Goal: Use online tool/utility: Utilize a website feature to perform a specific function

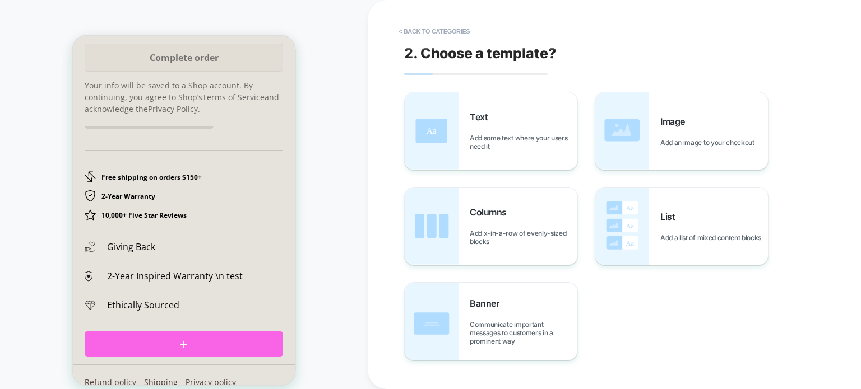
scroll to position [1943, 0]
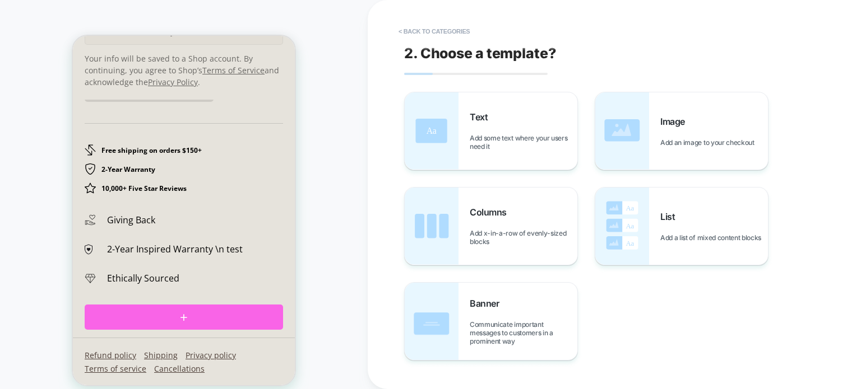
click at [205, 321] on div at bounding box center [184, 317] width 198 height 25
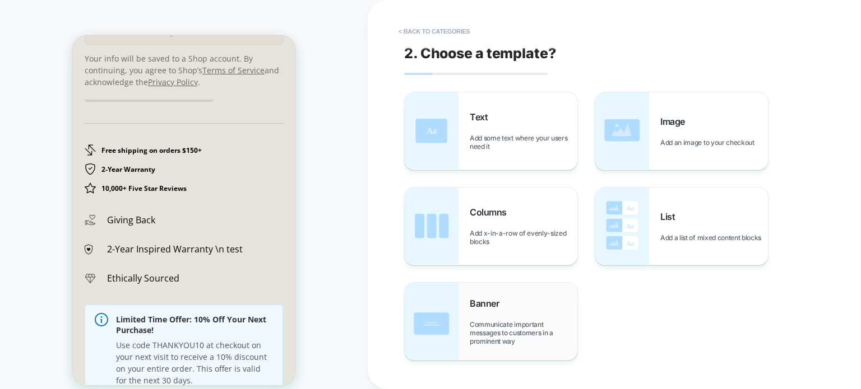
click at [500, 324] on span "Communicate important messages to customers in a prominent way" at bounding box center [524, 333] width 108 height 25
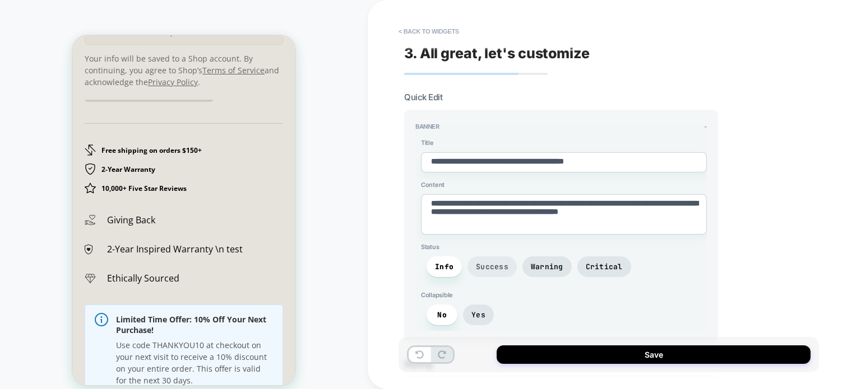
click at [495, 271] on span "Success" at bounding box center [491, 267] width 49 height 21
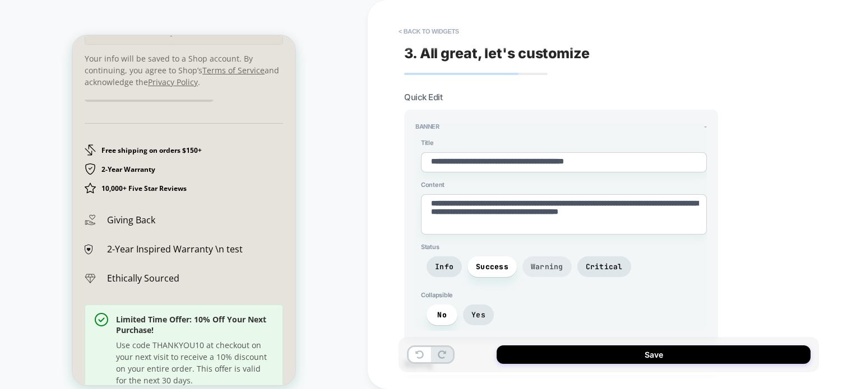
click at [548, 269] on span "Warning" at bounding box center [547, 267] width 33 height 10
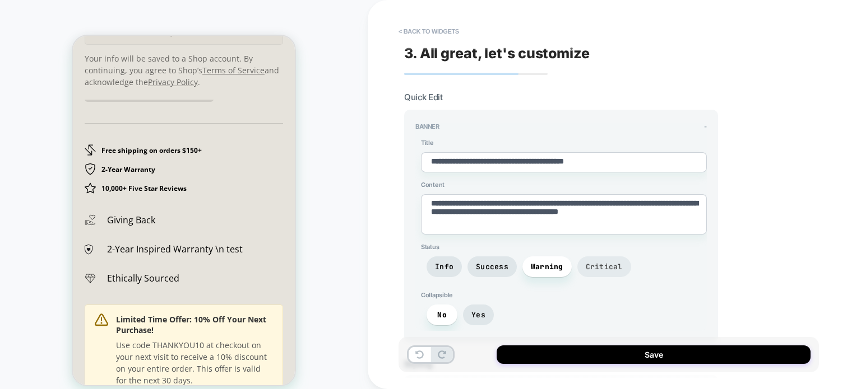
click at [599, 266] on span "Critical" at bounding box center [604, 267] width 37 height 10
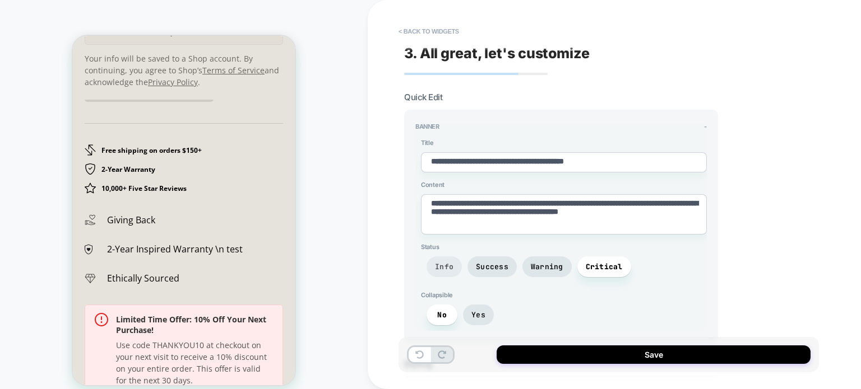
click at [448, 263] on span "Info" at bounding box center [444, 267] width 18 height 10
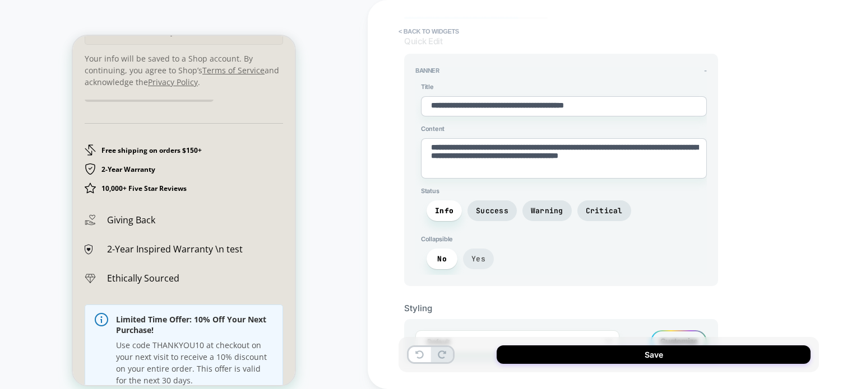
scroll to position [83, 0]
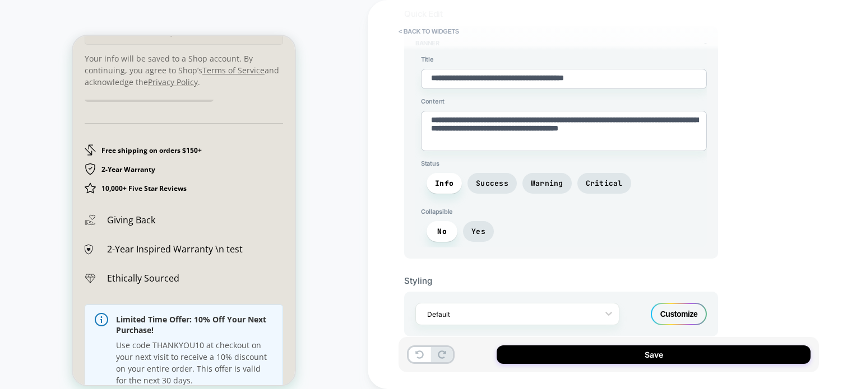
click at [695, 318] on div "Customize" at bounding box center [679, 314] width 56 height 22
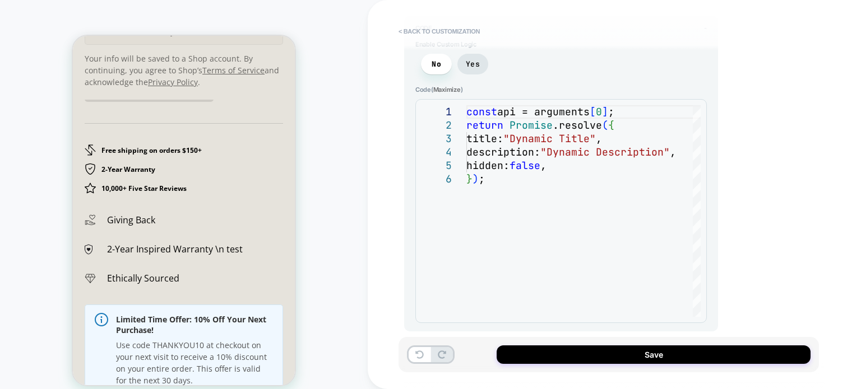
click at [827, 194] on div "**********" at bounding box center [614, 194] width 493 height 389
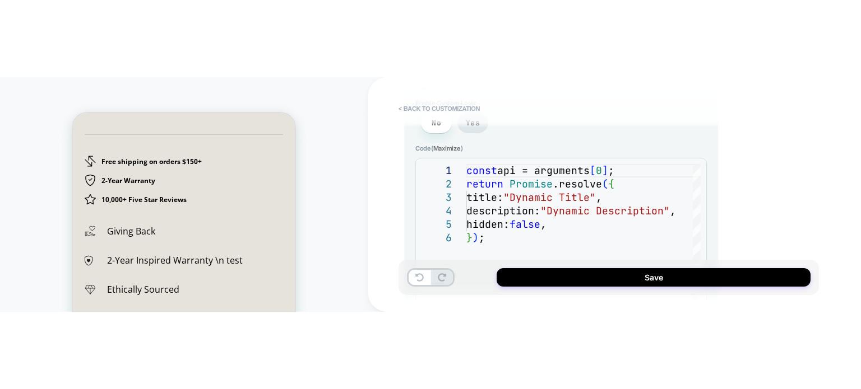
scroll to position [1201, 0]
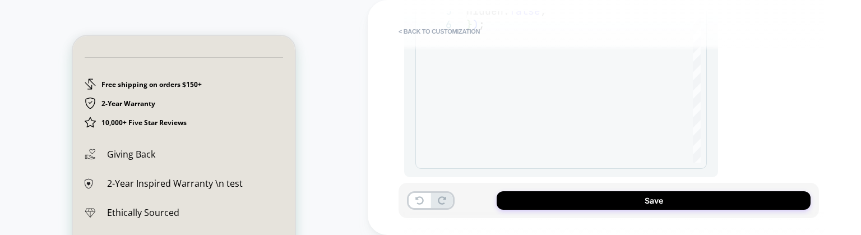
click at [338, 154] on div "CHECKOUT" at bounding box center [184, 201] width 368 height 381
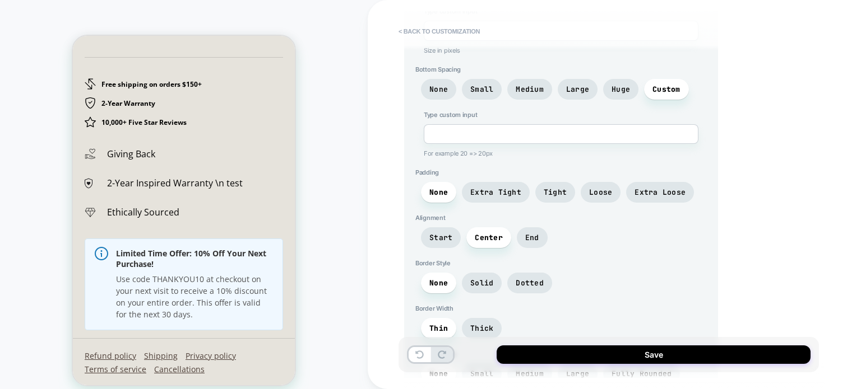
scroll to position [654, 0]
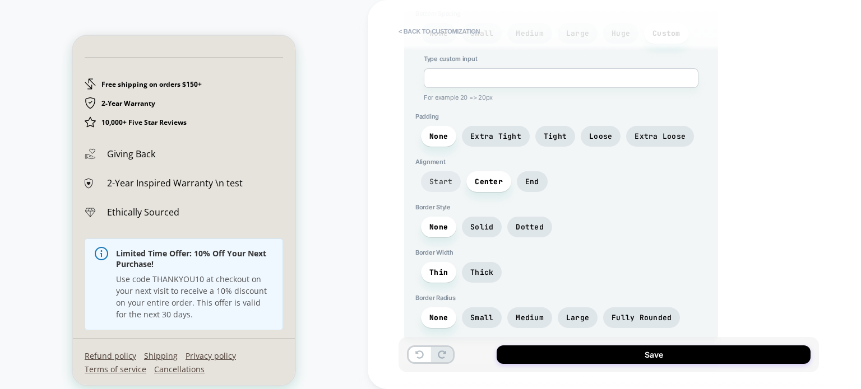
click at [444, 179] on span "Start" at bounding box center [440, 182] width 23 height 10
click at [502, 180] on span "Center" at bounding box center [488, 181] width 45 height 21
click at [526, 180] on span "End" at bounding box center [532, 181] width 31 height 21
click at [483, 179] on span "Center" at bounding box center [489, 182] width 28 height 10
click at [489, 222] on span "Solid" at bounding box center [481, 227] width 23 height 10
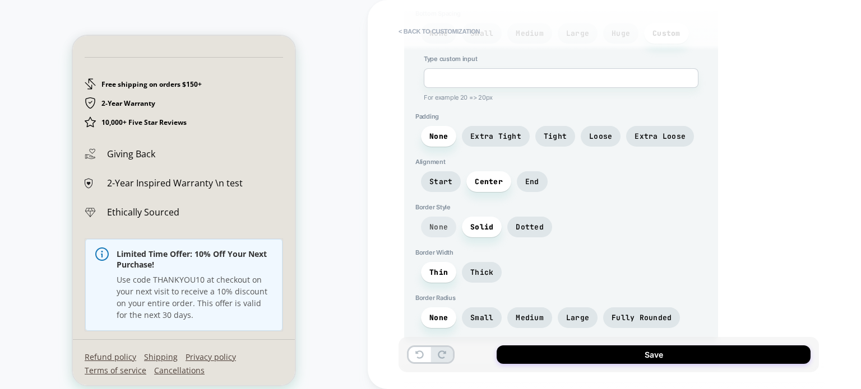
click at [437, 222] on span "None" at bounding box center [438, 227] width 18 height 10
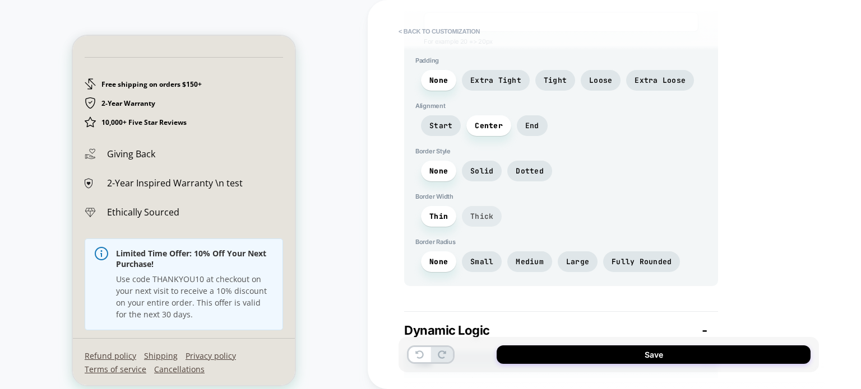
click at [488, 212] on span "Thick" at bounding box center [481, 217] width 23 height 10
click at [446, 212] on span "Thin" at bounding box center [438, 217] width 18 height 10
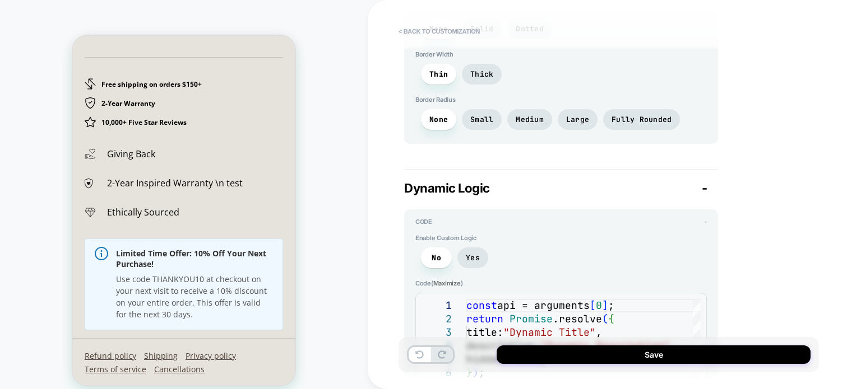
scroll to position [878, 0]
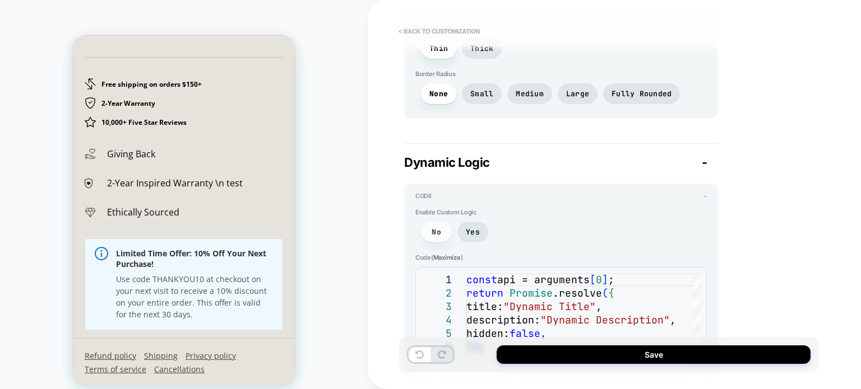
click at [437, 228] on span "No" at bounding box center [437, 233] width 10 height 10
click at [485, 224] on span "Yes" at bounding box center [472, 232] width 31 height 21
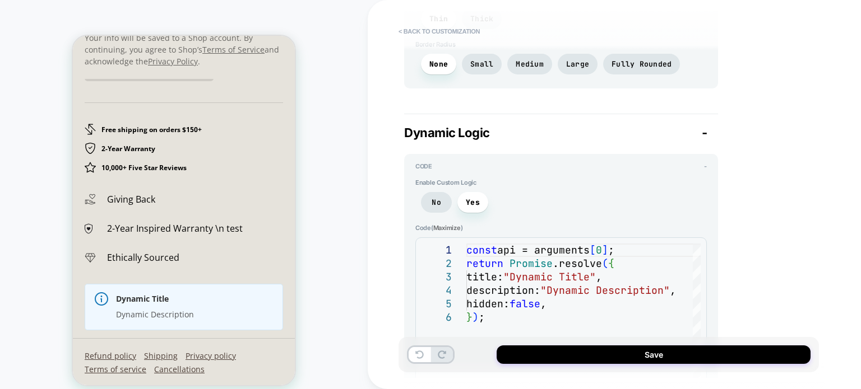
scroll to position [934, 0]
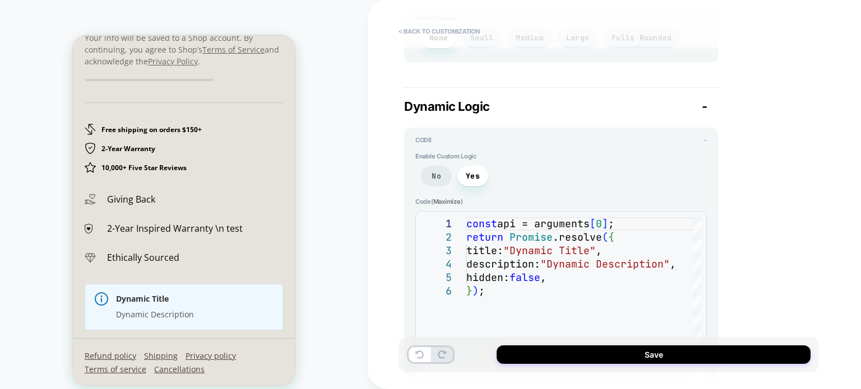
click at [430, 175] on span "No" at bounding box center [436, 176] width 31 height 21
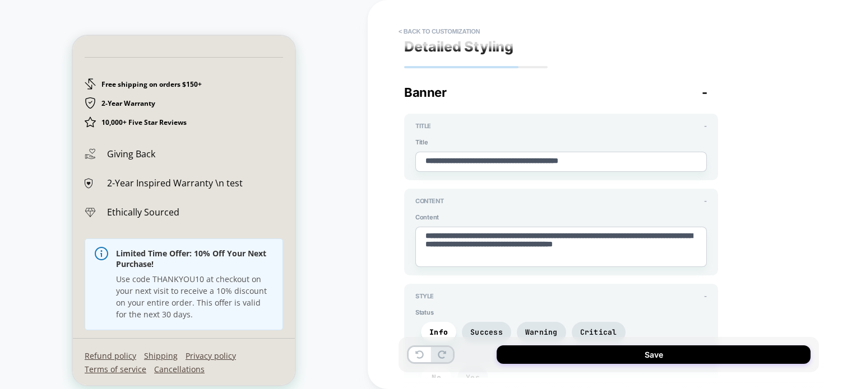
scroll to position [0, 0]
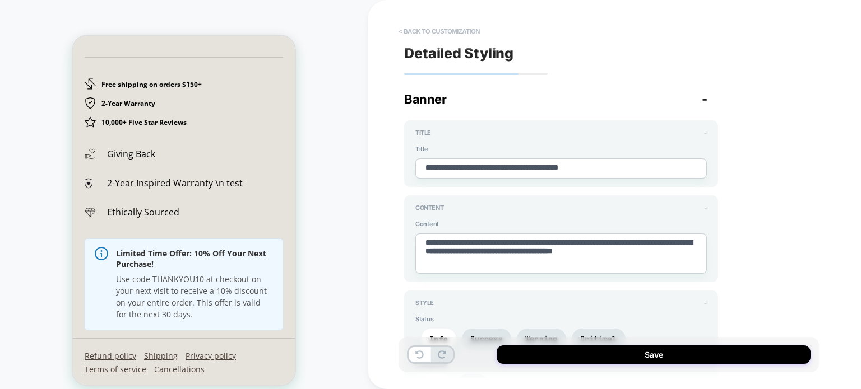
click at [406, 35] on button "< Back to customization" at bounding box center [439, 31] width 92 height 18
type textarea "*"
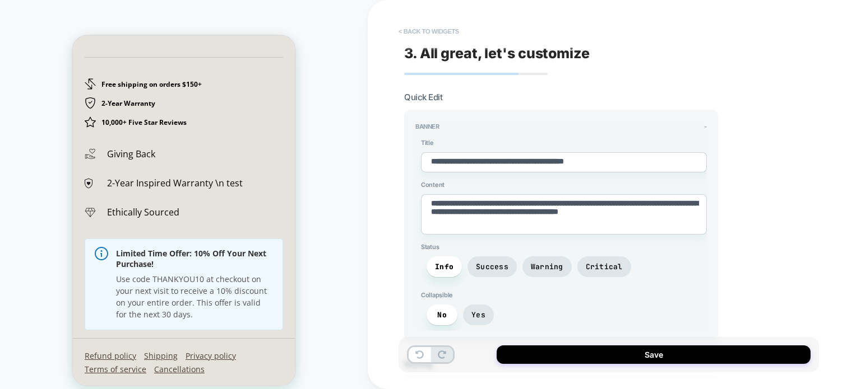
click at [404, 34] on button "< Back to widgets" at bounding box center [429, 31] width 72 height 18
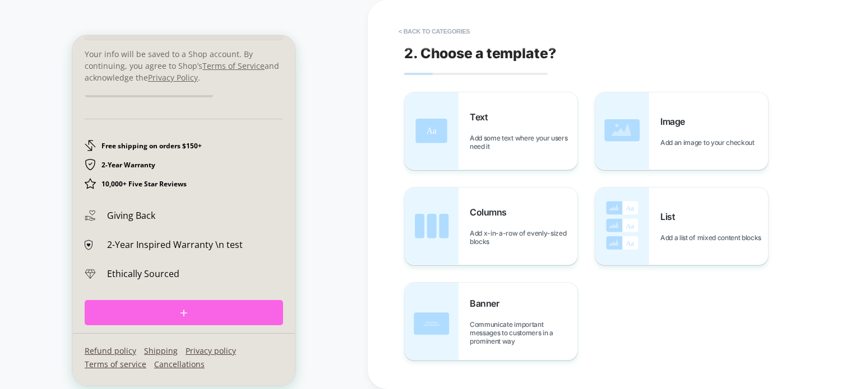
scroll to position [1943, 0]
